Goal: Download file/media

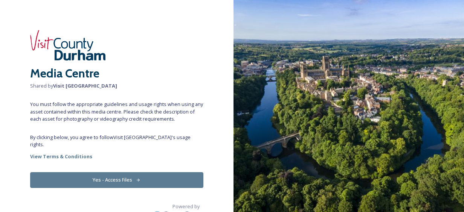
click at [114, 188] on button "Yes - Access Files" at bounding box center [116, 179] width 173 height 15
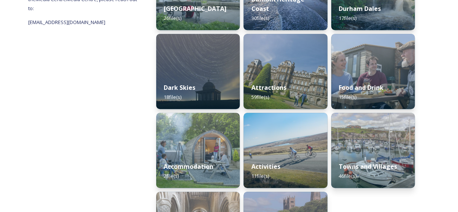
scroll to position [230, 0]
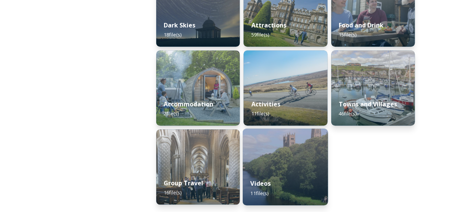
click at [279, 159] on img at bounding box center [285, 167] width 85 height 77
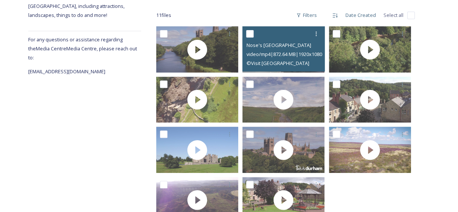
scroll to position [117, 0]
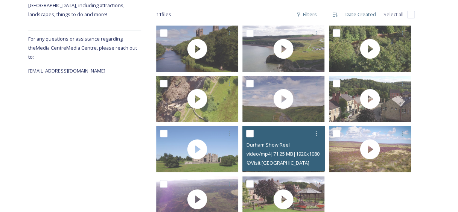
click at [279, 157] on span "video/mp4 | 71.25 MB | 1920 x 1080" at bounding box center [282, 154] width 73 height 7
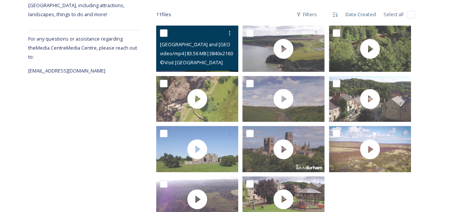
click at [196, 48] on span "[GEOGRAPHIC_DATA] and [GEOGRAPHIC_DATA]" at bounding box center [213, 44] width 107 height 7
click at [197, 57] on span "video/mp4 | 83.56 MB | 3840 x 2160" at bounding box center [196, 53] width 73 height 7
drag, startPoint x: 197, startPoint y: 58, endPoint x: 183, endPoint y: 58, distance: 14.7
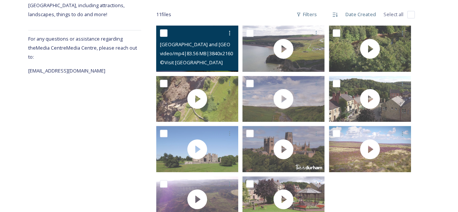
click at [183, 57] on span "video/mp4 | 83.56 MB | 3840 x 2160" at bounding box center [196, 53] width 73 height 7
click at [162, 34] on input "checkbox" at bounding box center [164, 33] width 8 height 8
checkbox input "true"
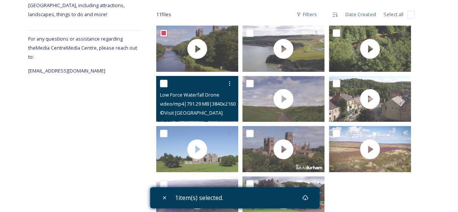
scroll to position [150, 0]
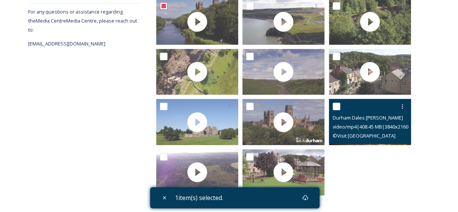
click at [334, 105] on input "checkbox" at bounding box center [337, 107] width 8 height 8
checkbox input "true"
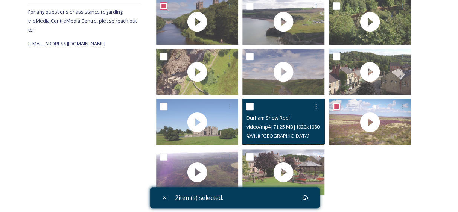
click at [250, 107] on input "checkbox" at bounding box center [250, 107] width 8 height 8
checkbox input "true"
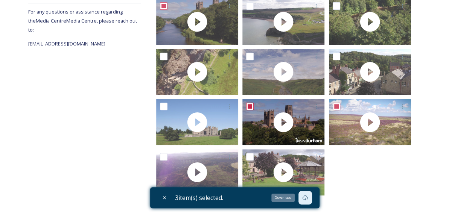
click at [308, 198] on icon at bounding box center [305, 197] width 6 height 5
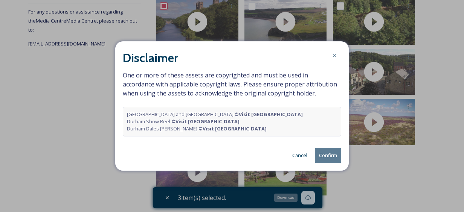
click at [318, 163] on button "Confirm" at bounding box center [328, 155] width 26 height 15
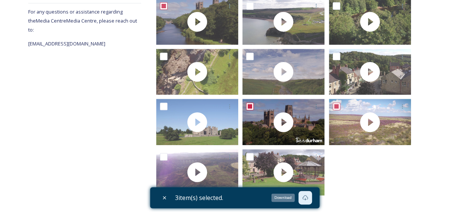
click at [308, 195] on icon at bounding box center [305, 198] width 6 height 6
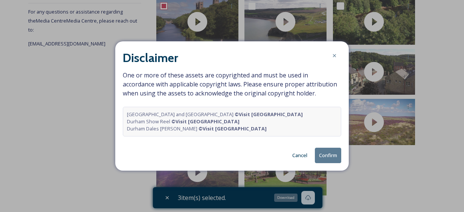
click at [322, 163] on button "Confirm" at bounding box center [328, 155] width 26 height 15
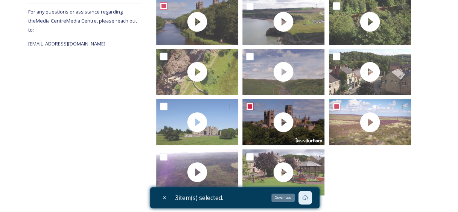
click at [289, 195] on div "Download" at bounding box center [283, 198] width 23 height 8
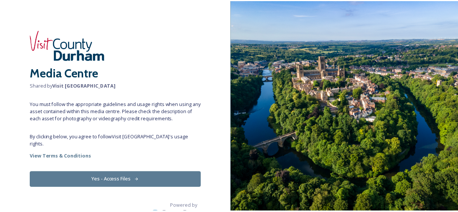
scroll to position [31, 0]
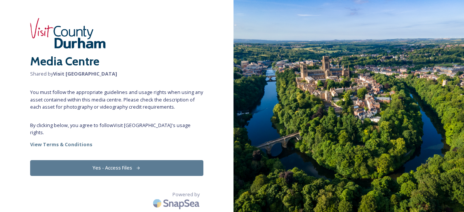
click at [127, 176] on button "Yes - Access Files" at bounding box center [116, 167] width 173 height 15
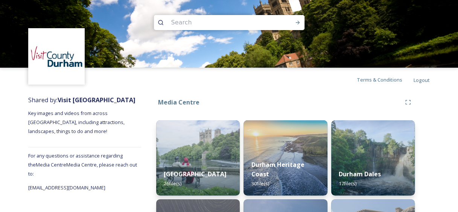
scroll to position [230, 0]
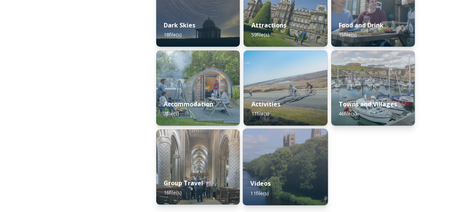
click at [278, 165] on img at bounding box center [285, 167] width 85 height 77
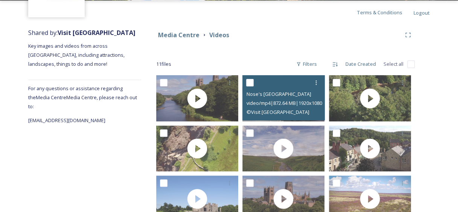
scroll to position [82, 0]
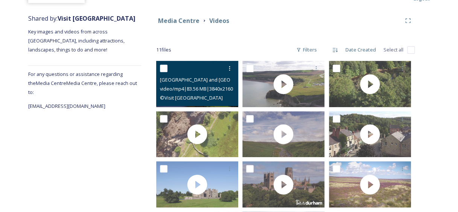
click at [162, 72] on input "checkbox" at bounding box center [164, 69] width 8 height 8
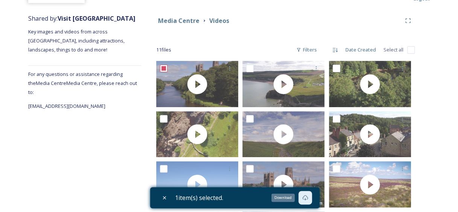
click at [292, 194] on div "Download" at bounding box center [283, 198] width 23 height 8
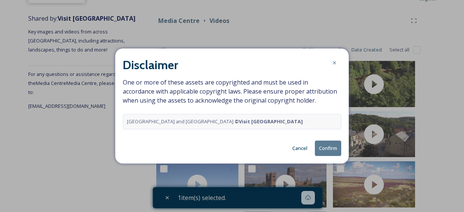
click at [315, 156] on button "Confirm" at bounding box center [328, 148] width 26 height 15
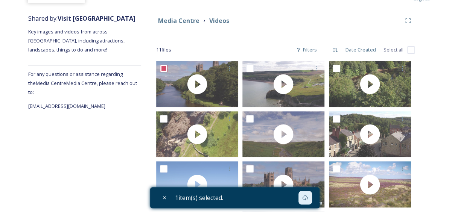
scroll to position [150, 0]
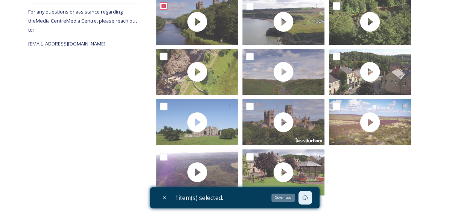
click at [308, 198] on icon at bounding box center [305, 198] width 6 height 6
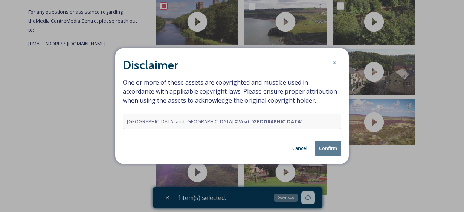
click at [239, 125] on strong "© Visit [GEOGRAPHIC_DATA]" at bounding box center [269, 121] width 68 height 7
click at [332, 156] on button "Confirm" at bounding box center [328, 148] width 26 height 15
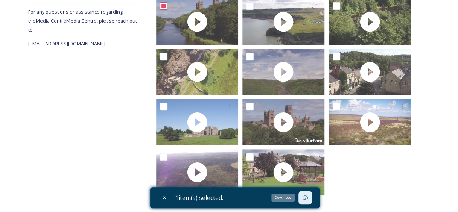
click at [295, 200] on div "Download" at bounding box center [283, 198] width 23 height 8
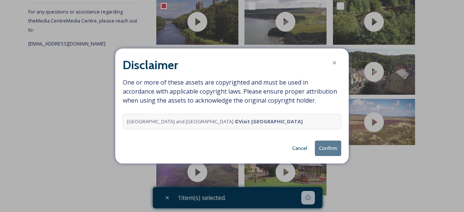
click at [322, 156] on button "Confirm" at bounding box center [328, 148] width 26 height 15
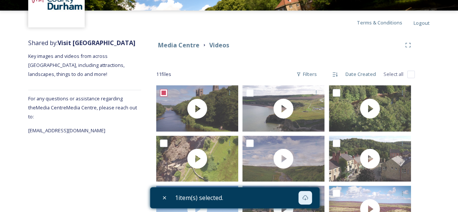
scroll to position [58, 0]
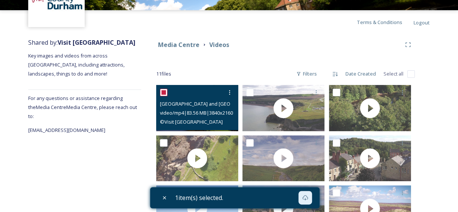
click at [164, 95] on input "checkbox" at bounding box center [164, 93] width 8 height 8
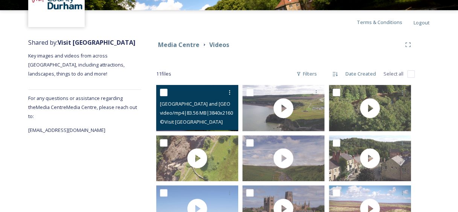
click at [165, 96] on input "checkbox" at bounding box center [164, 93] width 8 height 8
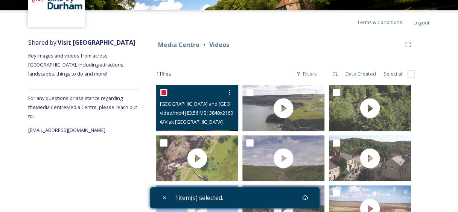
click at [195, 107] on span "[GEOGRAPHIC_DATA] and [GEOGRAPHIC_DATA]" at bounding box center [213, 103] width 107 height 7
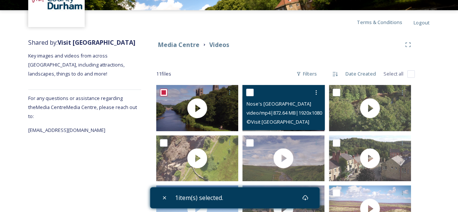
click at [260, 107] on span "Nose's [GEOGRAPHIC_DATA]" at bounding box center [278, 104] width 65 height 7
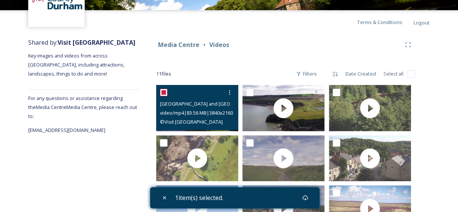
click at [219, 107] on span "[GEOGRAPHIC_DATA] and [GEOGRAPHIC_DATA]" at bounding box center [213, 103] width 107 height 7
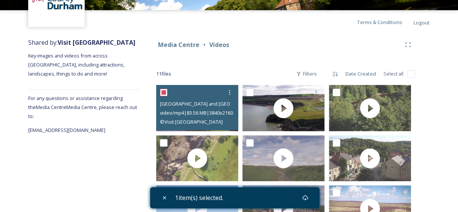
click at [204, 116] on span "video/mp4 | 83.56 MB | 3840 x 2160" at bounding box center [196, 113] width 73 height 7
click at [204, 121] on div "[GEOGRAPHIC_DATA] and [GEOGRAPHIC_DATA] video/mp4 | 83.56 MB | 3840 x 2160 © [G…" at bounding box center [197, 108] width 82 height 46
drag, startPoint x: 204, startPoint y: 121, endPoint x: 182, endPoint y: 102, distance: 29.6
click at [182, 99] on div at bounding box center [198, 93] width 76 height 14
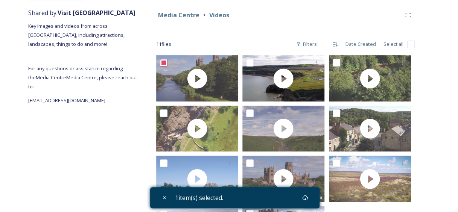
scroll to position [87, 0]
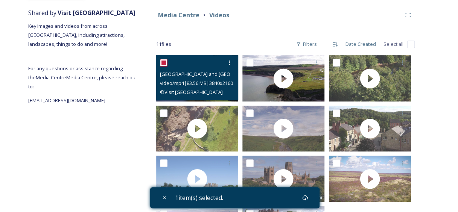
click at [162, 66] on input "checkbox" at bounding box center [164, 63] width 8 height 8
checkbox input "false"
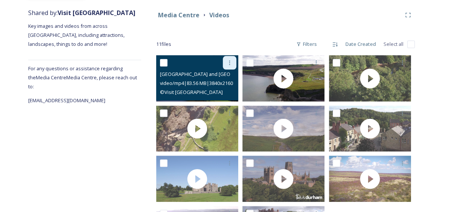
click at [229, 66] on icon at bounding box center [230, 63] width 6 height 6
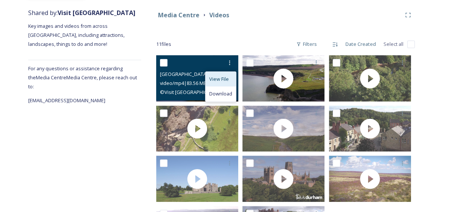
click at [221, 83] on span "View File" at bounding box center [219, 79] width 20 height 7
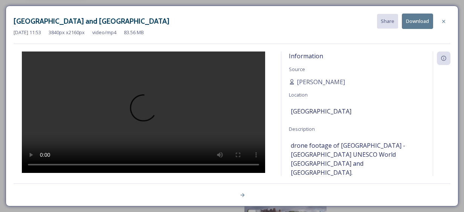
click at [274, 43] on div "[GEOGRAPHIC_DATA] and [GEOGRAPHIC_DATA] Share Download [DATE] 11:53 3840 px x 2…" at bounding box center [232, 29] width 437 height 31
click at [231, 32] on div "[DATE] 11:53 3840 px x 2160 px video/mp4 83.56 MB" at bounding box center [232, 32] width 437 height 7
click at [446, 20] on icon at bounding box center [444, 21] width 6 height 6
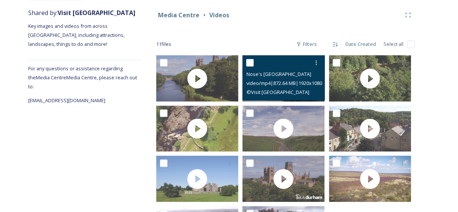
scroll to position [150, 0]
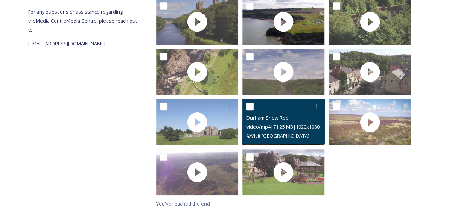
click at [270, 110] on div at bounding box center [284, 107] width 76 height 14
click at [317, 104] on icon at bounding box center [316, 107] width 6 height 6
click at [310, 122] on span "View File" at bounding box center [306, 122] width 20 height 7
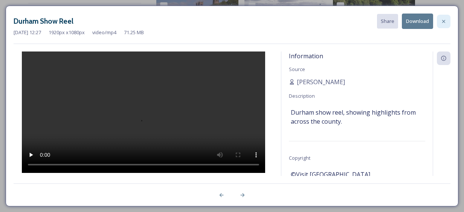
click at [445, 21] on icon at bounding box center [444, 21] width 6 height 6
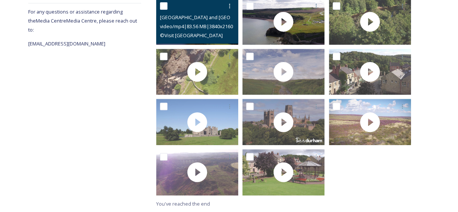
click at [208, 27] on span "video/mp4 | 83.56 MB | 3840 x 2160" at bounding box center [196, 26] width 73 height 7
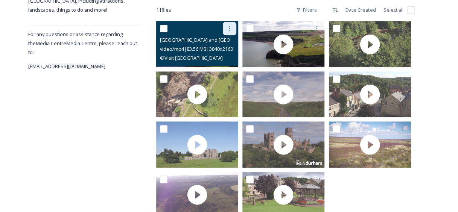
click at [229, 32] on icon at bounding box center [230, 29] width 6 height 6
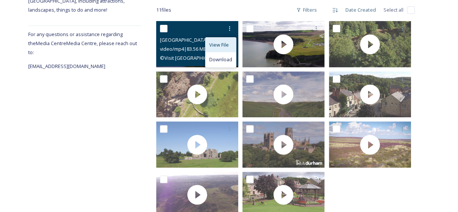
click at [225, 52] on div "View File" at bounding box center [221, 45] width 31 height 15
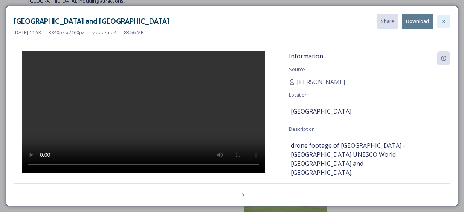
click at [446, 20] on icon at bounding box center [444, 21] width 6 height 6
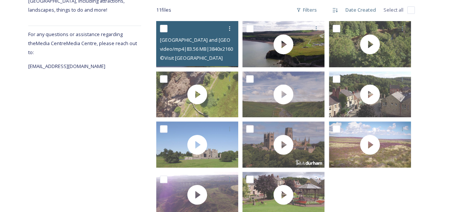
scroll to position [150, 0]
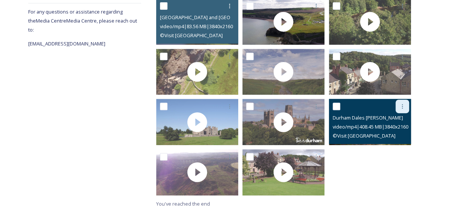
click at [407, 106] on div at bounding box center [403, 107] width 14 height 14
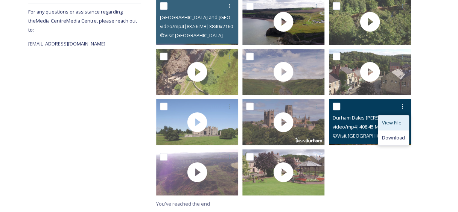
click at [389, 123] on span "View File" at bounding box center [392, 122] width 20 height 7
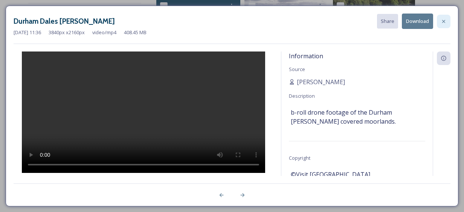
click at [444, 27] on div at bounding box center [444, 22] width 14 height 14
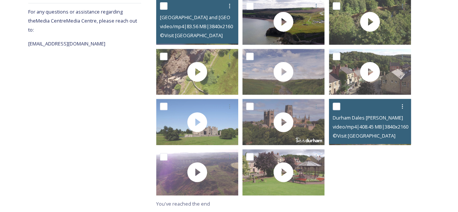
scroll to position [0, 0]
